Goal: Task Accomplishment & Management: Complete application form

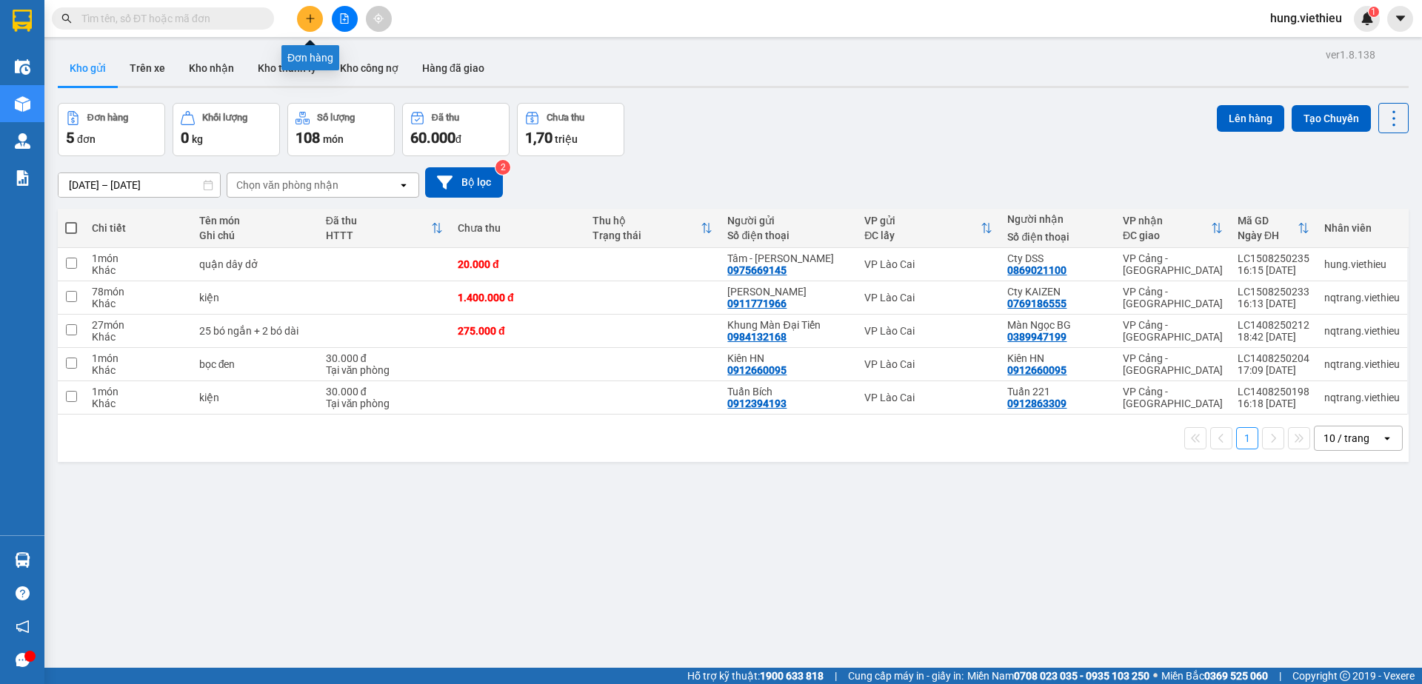
click at [304, 20] on button at bounding box center [310, 19] width 26 height 26
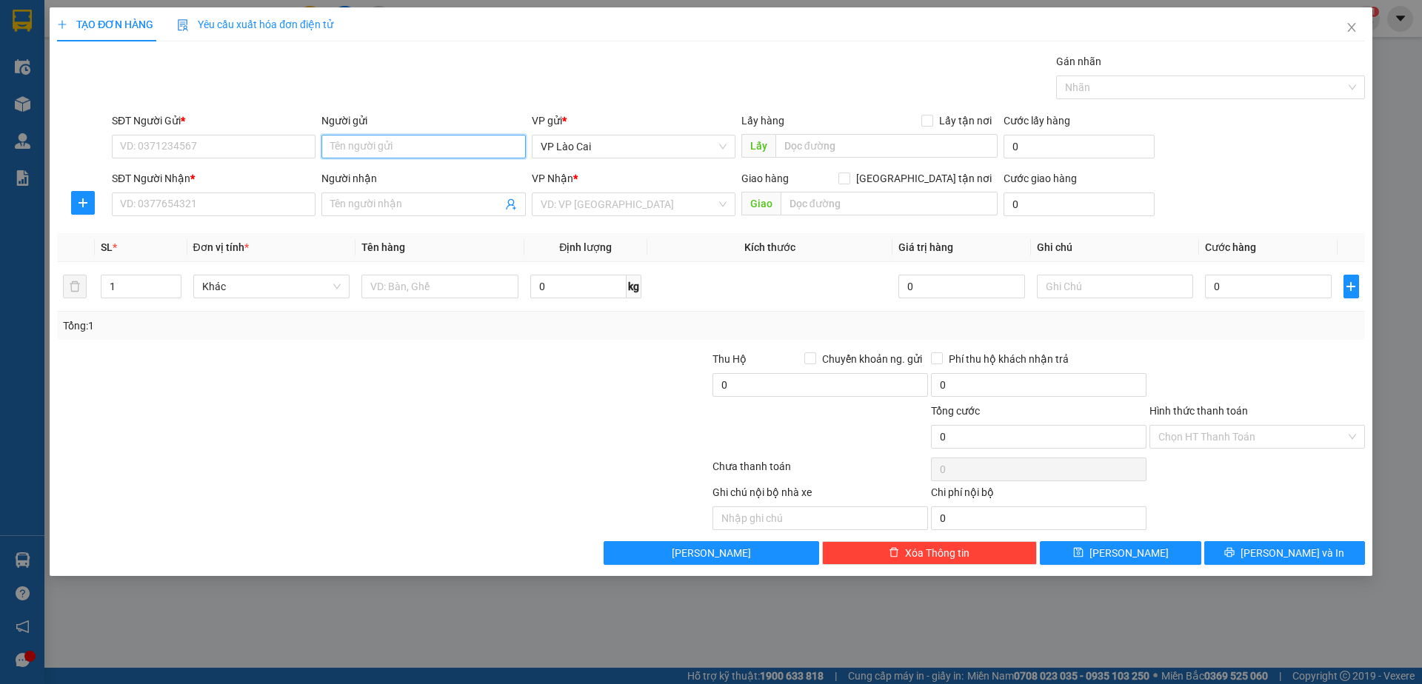
click at [401, 155] on input "Người gửi" at bounding box center [423, 147] width 204 height 24
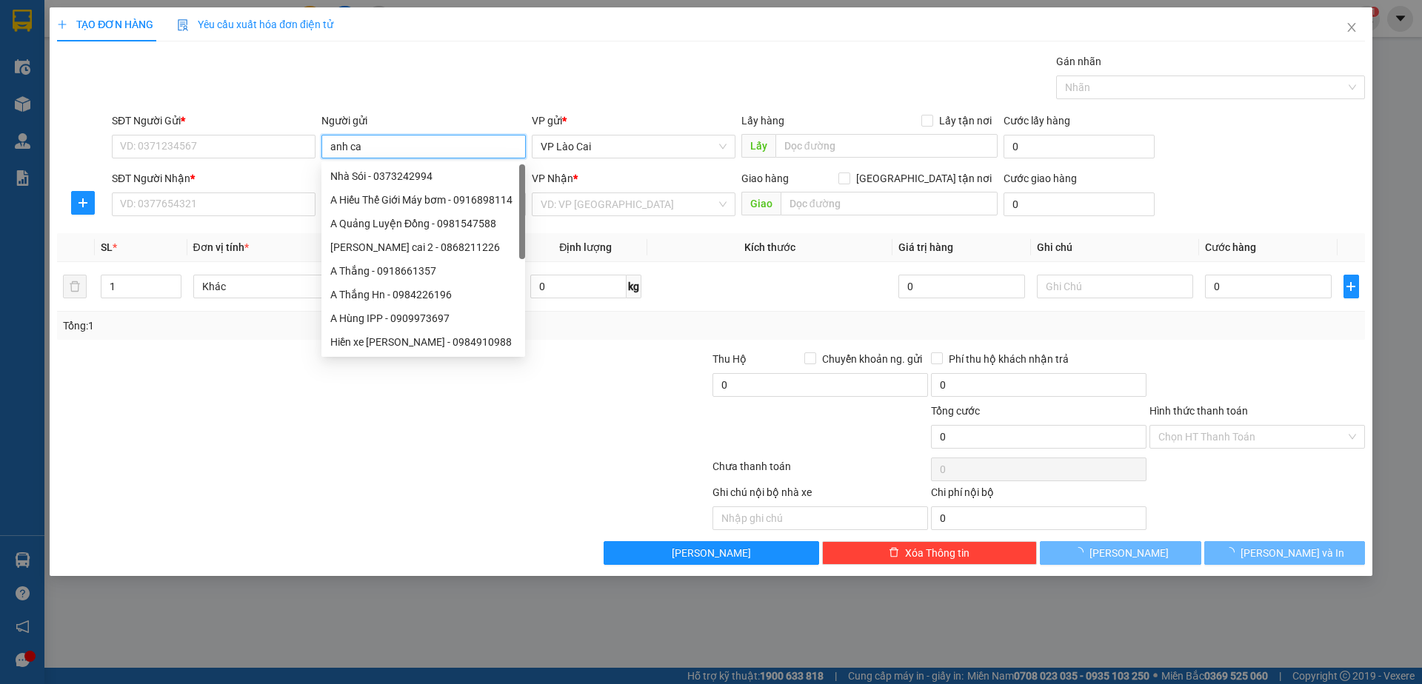
type input "[PERSON_NAME]"
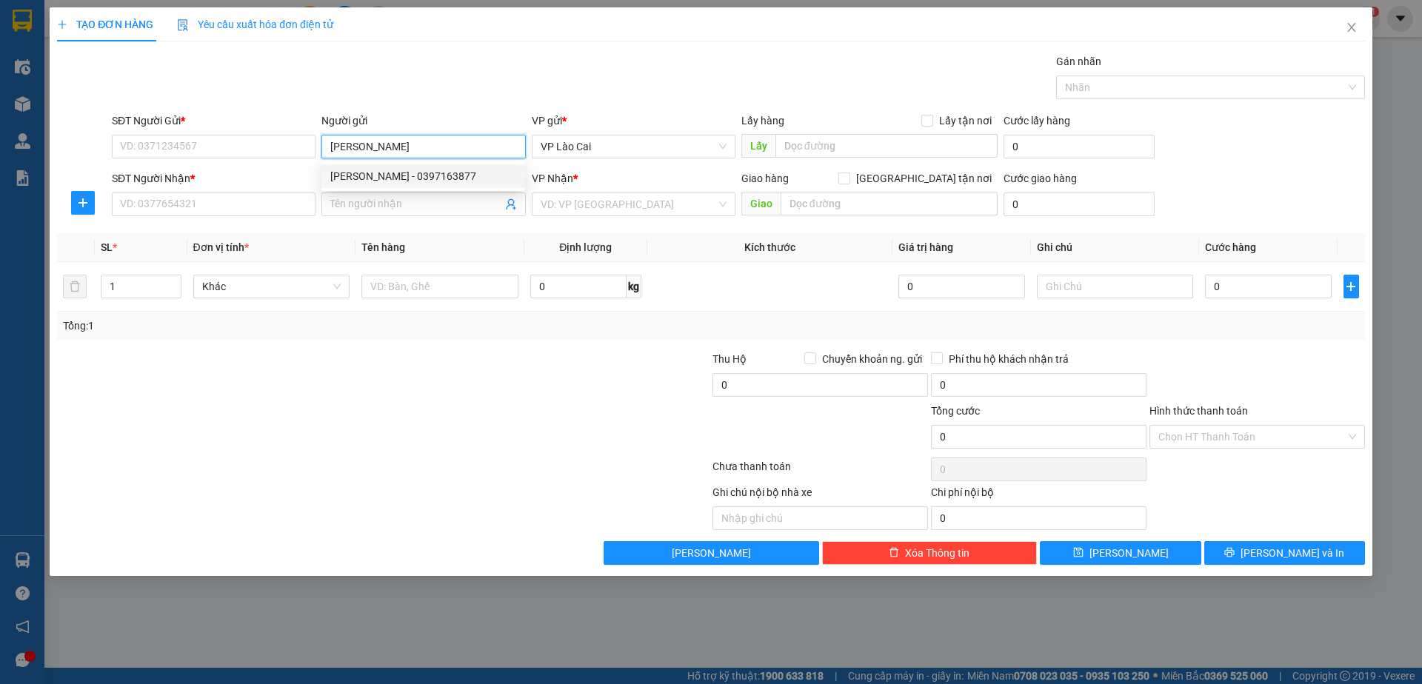
click at [417, 171] on div "[PERSON_NAME] - 0397163877" at bounding box center [423, 176] width 186 height 16
type input "0397163877"
type input "[PERSON_NAME]"
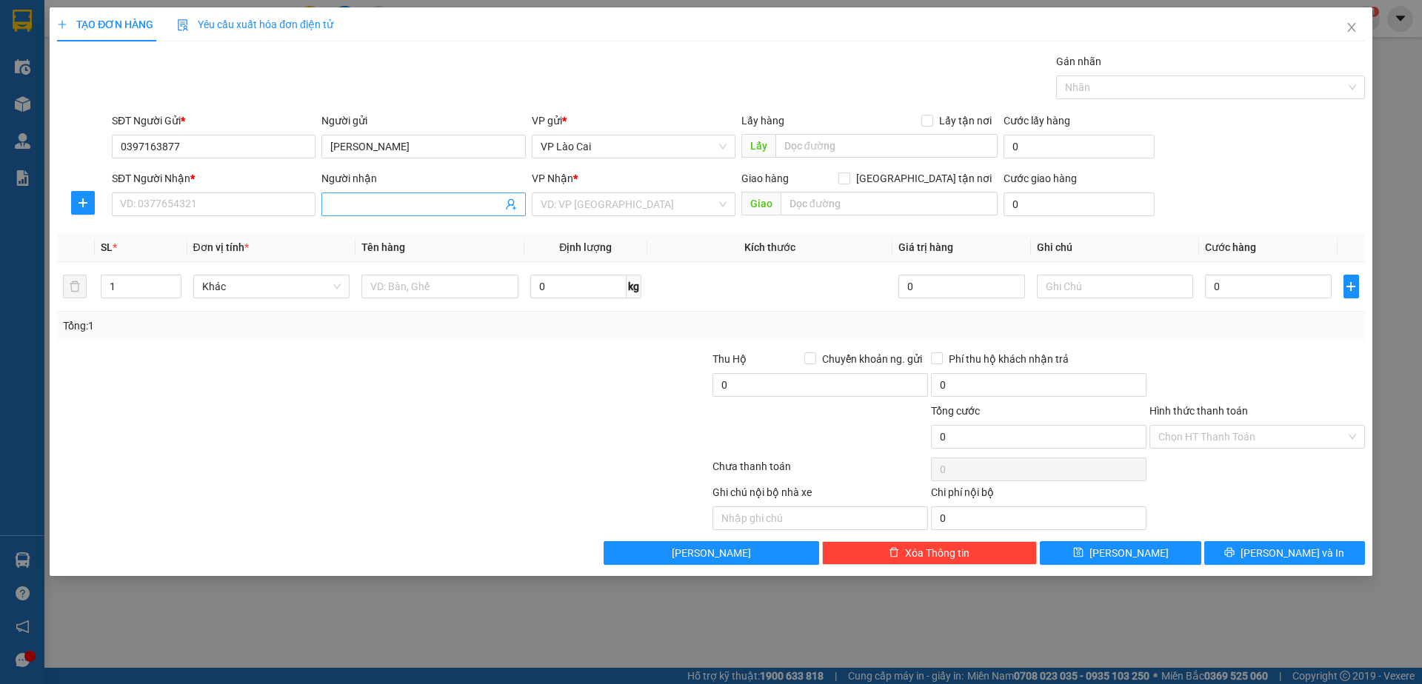
click at [512, 203] on icon "user-add" at bounding box center [511, 204] width 12 height 12
click at [526, 169] on span "Anh Lịch" at bounding box center [559, 167] width 79 height 12
type input "0988970363"
type input "Anh Lịch"
click at [931, 123] on input "Lấy tận nơi" at bounding box center [926, 120] width 10 height 10
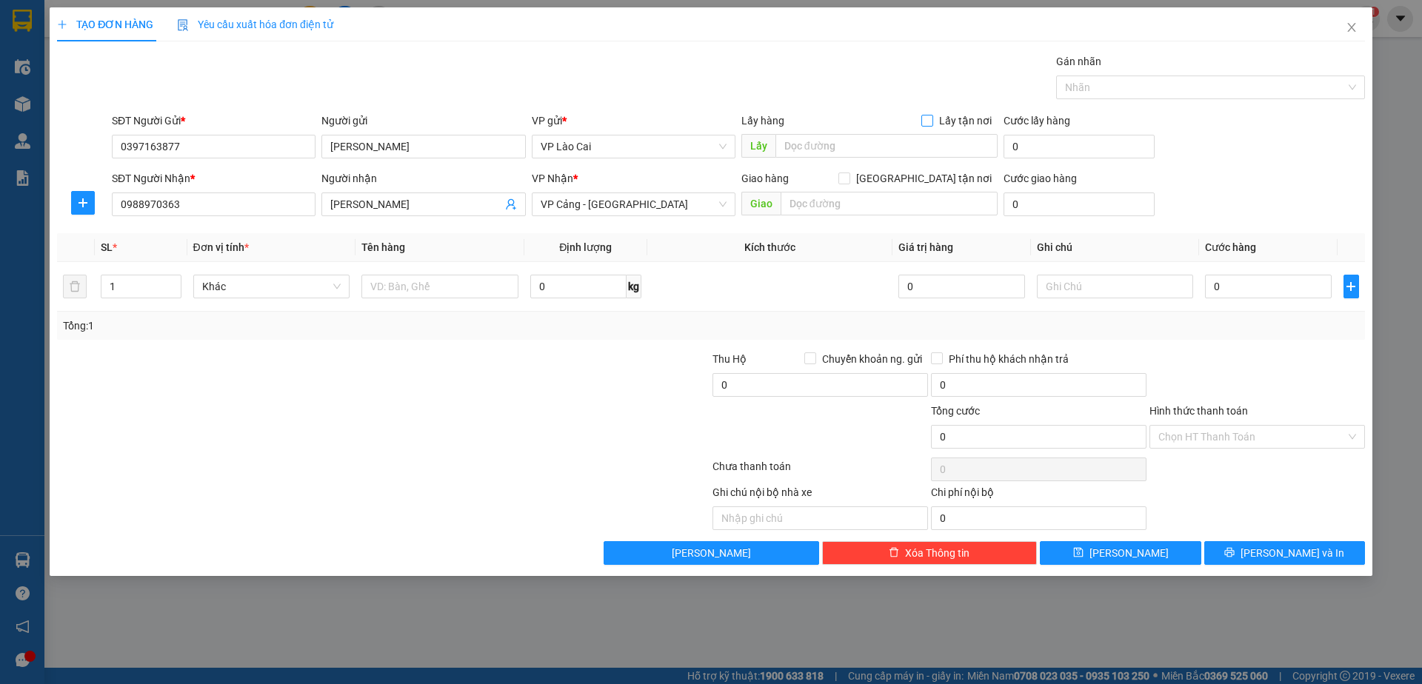
checkbox input "true"
click at [866, 155] on input "text" at bounding box center [886, 146] width 222 height 24
click at [1031, 153] on input "0" at bounding box center [1064, 146] width 122 height 24
type input "2"
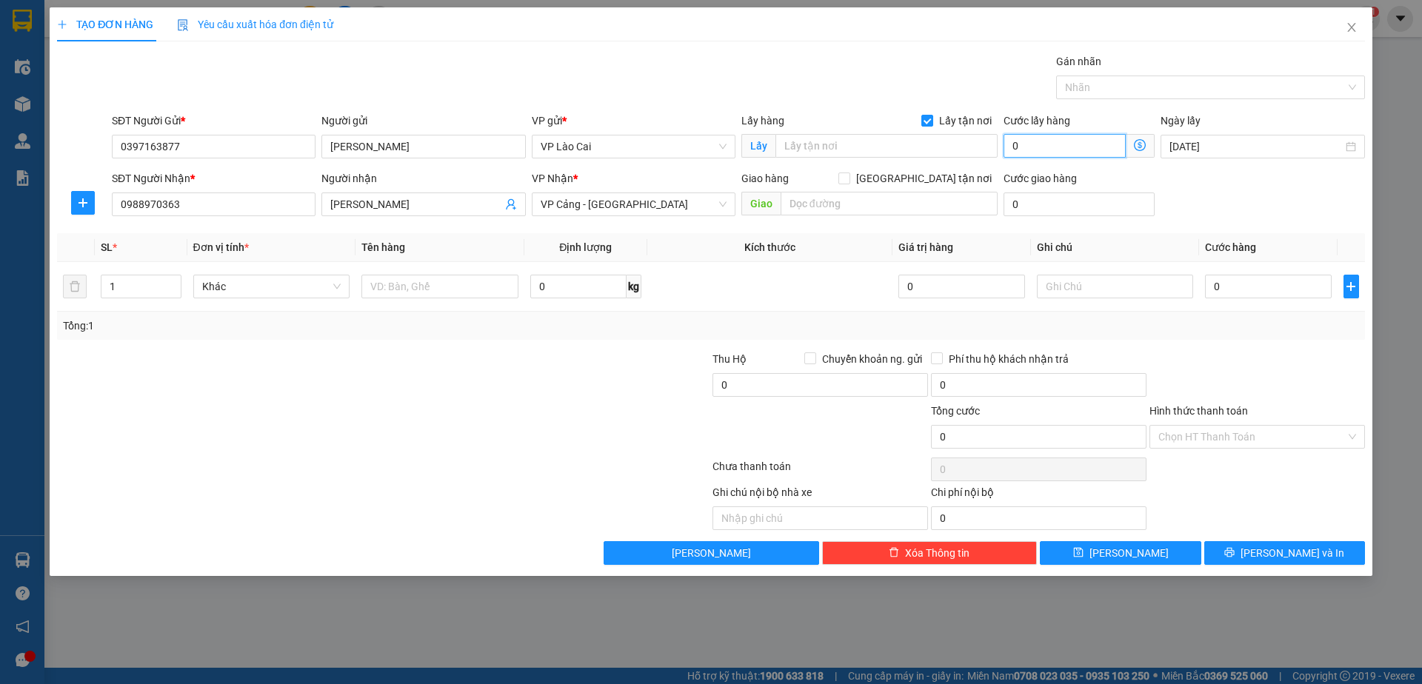
type input "2"
type input "25"
type input "250"
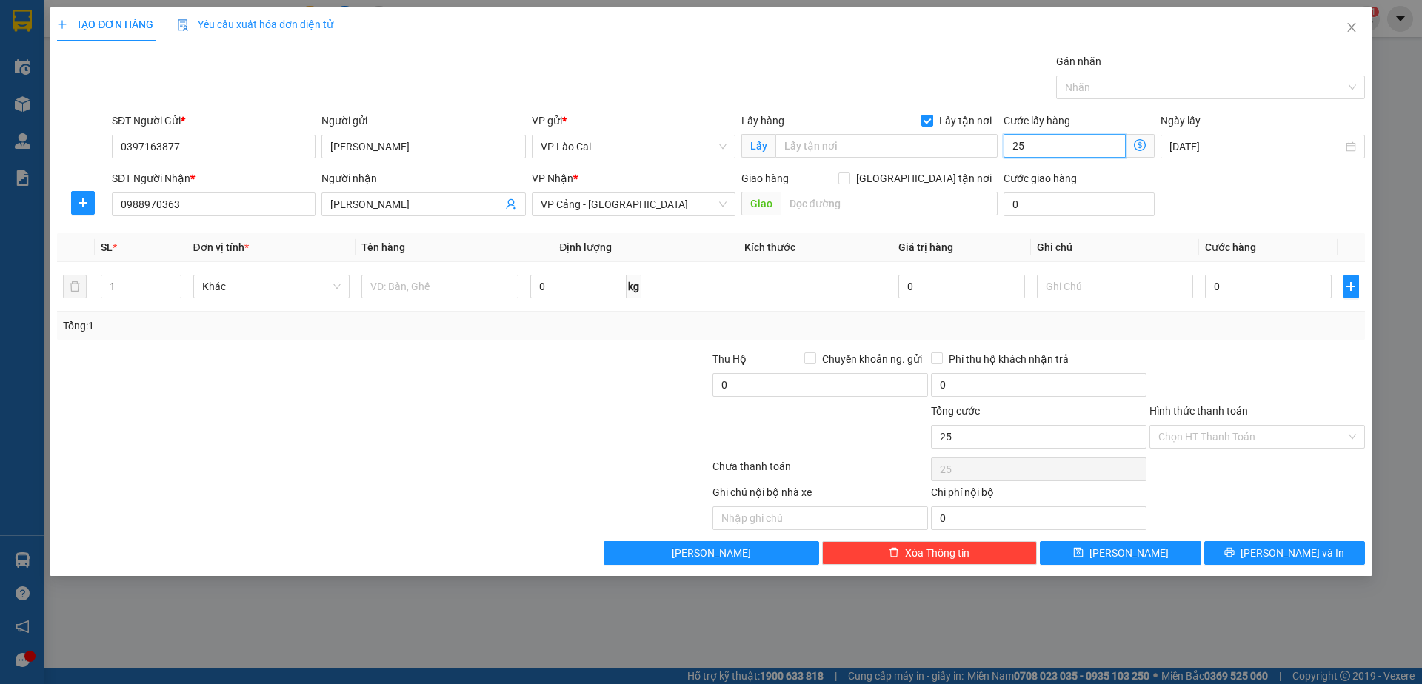
type input "250"
type input "2.500"
type input "25.000"
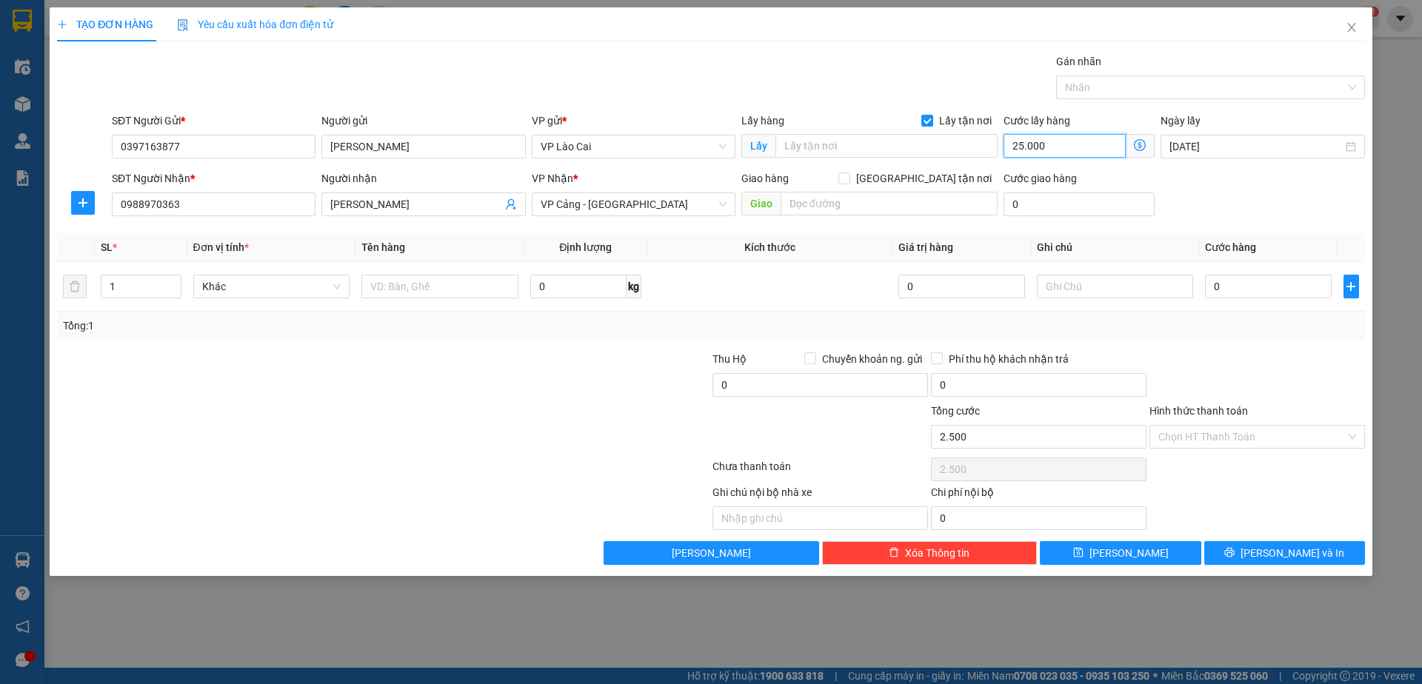
type input "25.000"
type input "250.000"
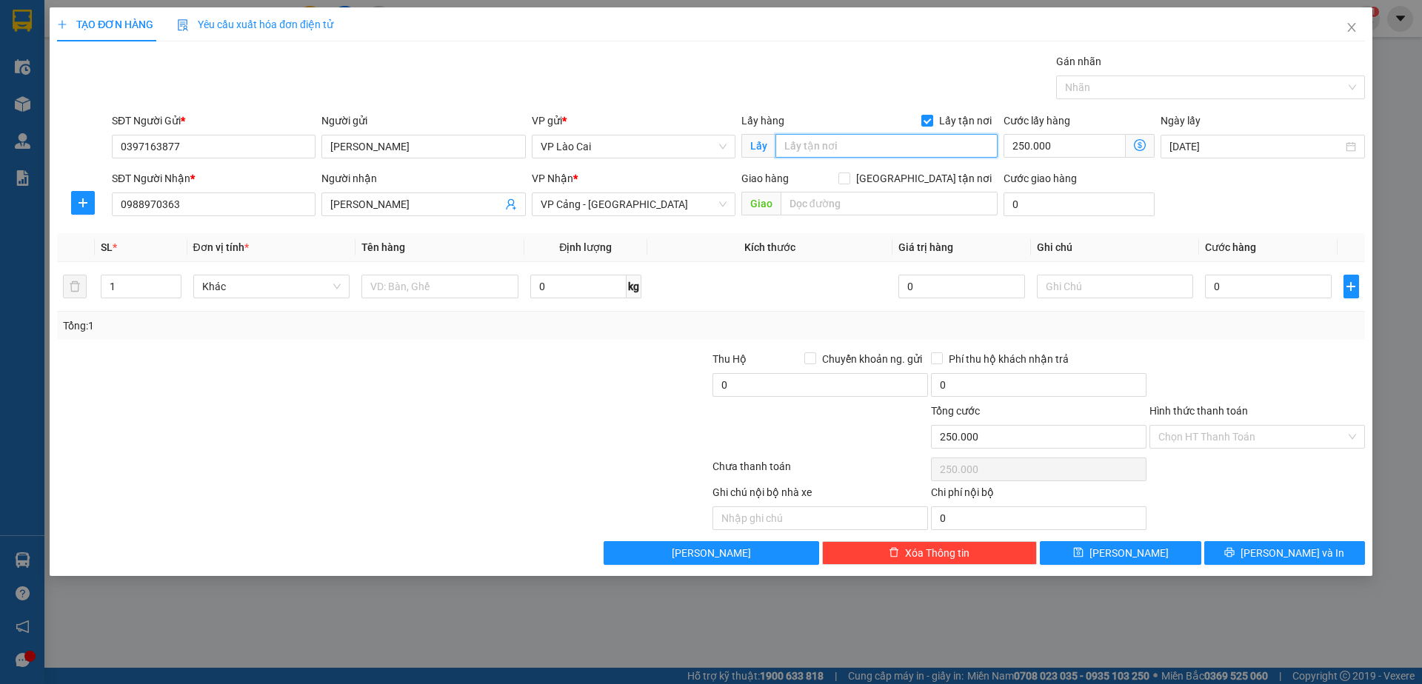
click at [874, 150] on input "text" at bounding box center [886, 146] width 222 height 24
type input "Sa Pa"
click at [153, 287] on input "1" at bounding box center [140, 286] width 78 height 22
drag, startPoint x: 133, startPoint y: 281, endPoint x: 108, endPoint y: 289, distance: 25.8
click at [108, 289] on input "1" at bounding box center [140, 286] width 78 height 22
